Goal: Task Accomplishment & Management: Manage account settings

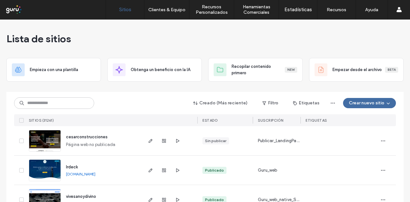
click at [358, 38] on div "Lista de sitios" at bounding box center [204, 39] width 397 height 38
click at [50, 101] on input at bounding box center [54, 103] width 80 height 12
paste input "**********"
type input "**********"
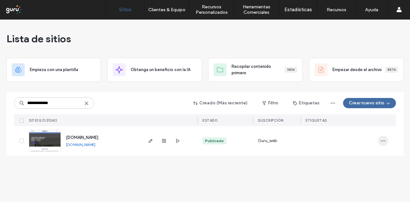
click at [383, 141] on icon "button" at bounding box center [383, 140] width 5 height 5
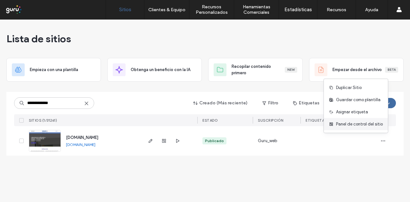
click at [379, 125] on span "Panel de control del sitio" at bounding box center [359, 124] width 47 height 6
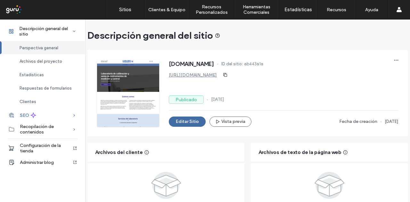
click at [73, 116] on icon at bounding box center [74, 115] width 6 height 6
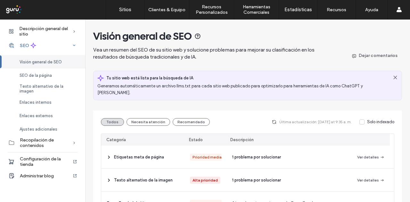
click at [75, 45] on icon at bounding box center [74, 45] width 6 height 6
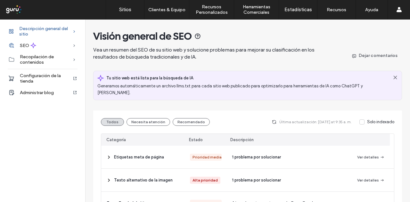
click at [75, 29] on icon at bounding box center [74, 31] width 6 height 6
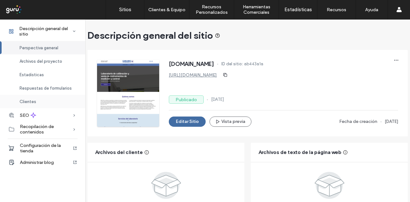
click at [31, 104] on span "Clientes" at bounding box center [28, 101] width 17 height 5
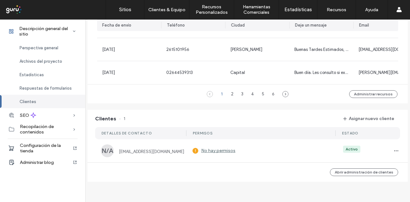
scroll to position [500, 0]
click at [215, 146] on label "No hay permisos" at bounding box center [214, 151] width 43 height 12
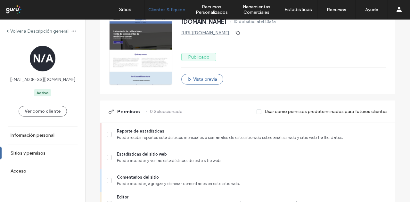
scroll to position [160, 0]
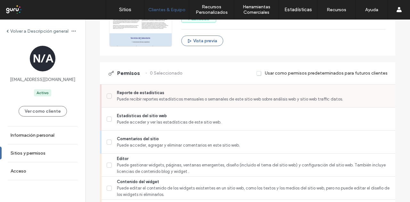
click at [108, 95] on icon at bounding box center [109, 96] width 3 height 2
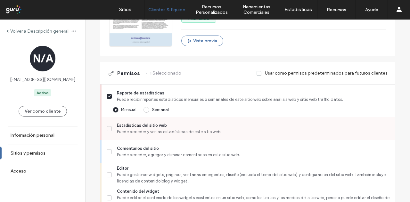
click at [110, 129] on label "Estadísticas del sitio web Puede acceder y ver las estadísticas de este sitio w…" at bounding box center [249, 128] width 284 height 13
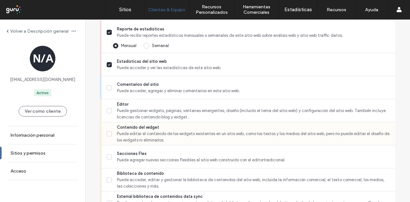
drag, startPoint x: 107, startPoint y: 87, endPoint x: 124, endPoint y: 135, distance: 50.0
click at [108, 88] on icon at bounding box center [109, 88] width 3 height 3
click at [108, 110] on icon at bounding box center [109, 111] width 3 height 3
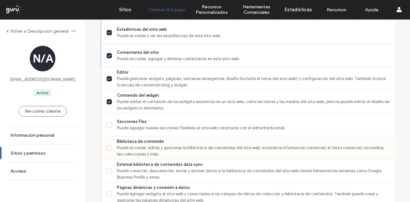
drag, startPoint x: 110, startPoint y: 125, endPoint x: 108, endPoint y: 141, distance: 16.1
click at [110, 125] on label "Secciones Flex Puede agregar nuevas secciones flexibles al sitio web construido…" at bounding box center [249, 125] width 284 height 13
click at [107, 146] on span at bounding box center [109, 148] width 5 height 5
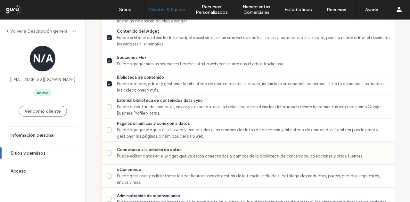
scroll to position [417, 0]
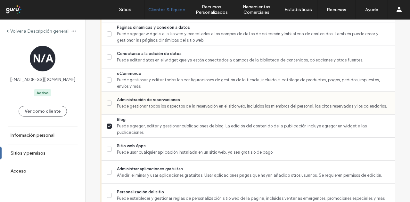
click at [108, 103] on icon at bounding box center [109, 103] width 3 height 3
click at [109, 52] on label "Conectarse a la edición de datos Puede editar datos en el widget que ya están c…" at bounding box center [249, 57] width 284 height 13
click at [108, 33] on icon at bounding box center [109, 34] width 3 height 2
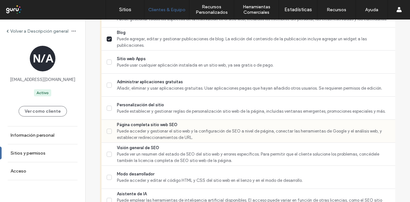
scroll to position [513, 0]
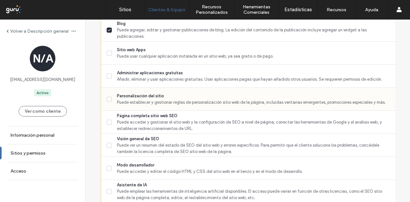
drag, startPoint x: 106, startPoint y: 119, endPoint x: 114, endPoint y: 103, distance: 18.3
click at [107, 120] on span at bounding box center [109, 122] width 5 height 5
click at [109, 96] on label "Personalización del sitio Puede establecer y gestionar reglas de personalizació…" at bounding box center [249, 99] width 284 height 13
click at [108, 75] on icon at bounding box center [109, 76] width 3 height 3
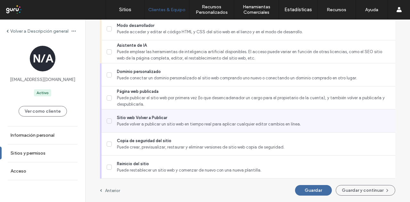
scroll to position [657, 0]
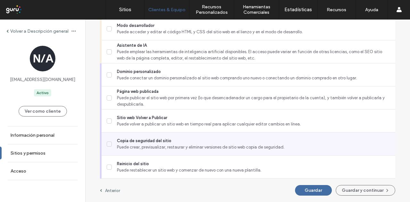
click at [108, 143] on icon at bounding box center [109, 144] width 3 height 3
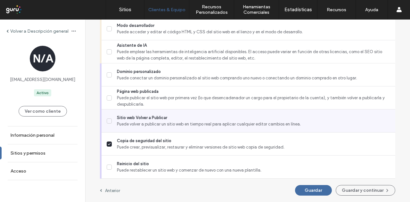
drag, startPoint x: 106, startPoint y: 116, endPoint x: 108, endPoint y: 107, distance: 8.6
click at [108, 120] on icon at bounding box center [109, 121] width 3 height 3
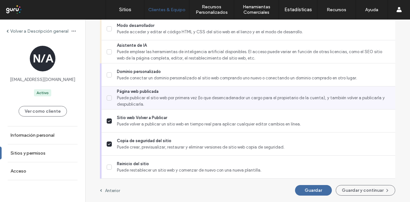
click at [108, 97] on icon at bounding box center [109, 98] width 3 height 3
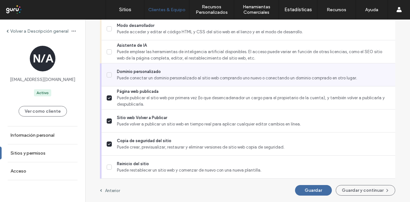
click at [107, 72] on span at bounding box center [109, 74] width 5 height 5
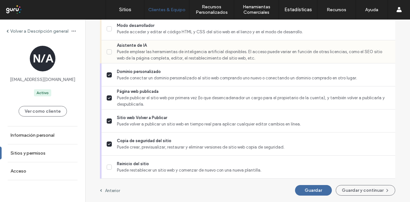
click at [109, 49] on span at bounding box center [109, 51] width 5 height 5
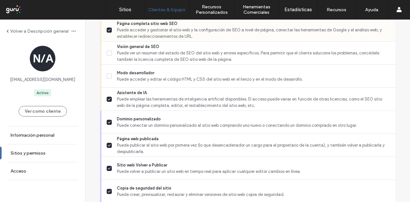
scroll to position [561, 0]
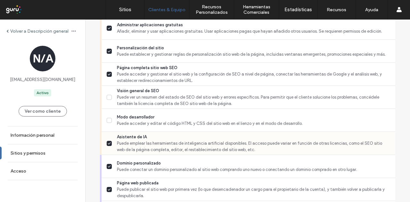
click at [108, 142] on icon at bounding box center [109, 143] width 3 height 3
click at [104, 96] on div "Visión general de SEO Puede ver un resumen del estado de SEO del sitio web y er…" at bounding box center [249, 97] width 294 height 23
click at [108, 97] on icon at bounding box center [109, 97] width 3 height 3
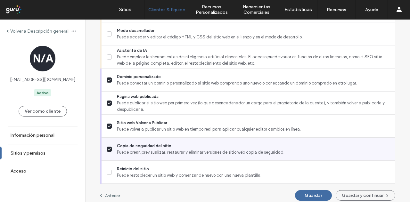
scroll to position [657, 0]
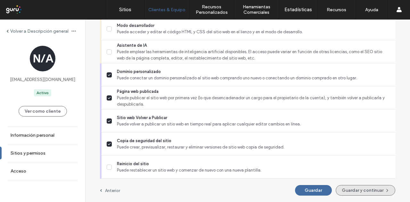
click at [374, 185] on button "Guardar y continuar" at bounding box center [366, 190] width 60 height 11
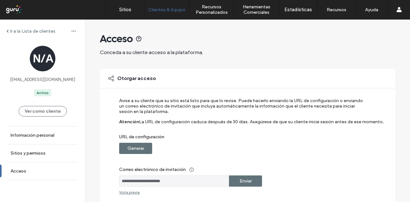
click at [131, 145] on label "Generar" at bounding box center [136, 149] width 17 height 12
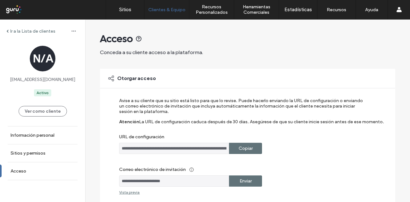
click at [239, 146] on label "Copiar" at bounding box center [246, 149] width 14 height 12
drag, startPoint x: 189, startPoint y: 183, endPoint x: 102, endPoint y: 183, distance: 87.5
click at [102, 183] on div "**********" at bounding box center [248, 140] width 296 height 142
click at [247, 147] on label "Copiar" at bounding box center [246, 149] width 14 height 12
